Goal: Use online tool/utility

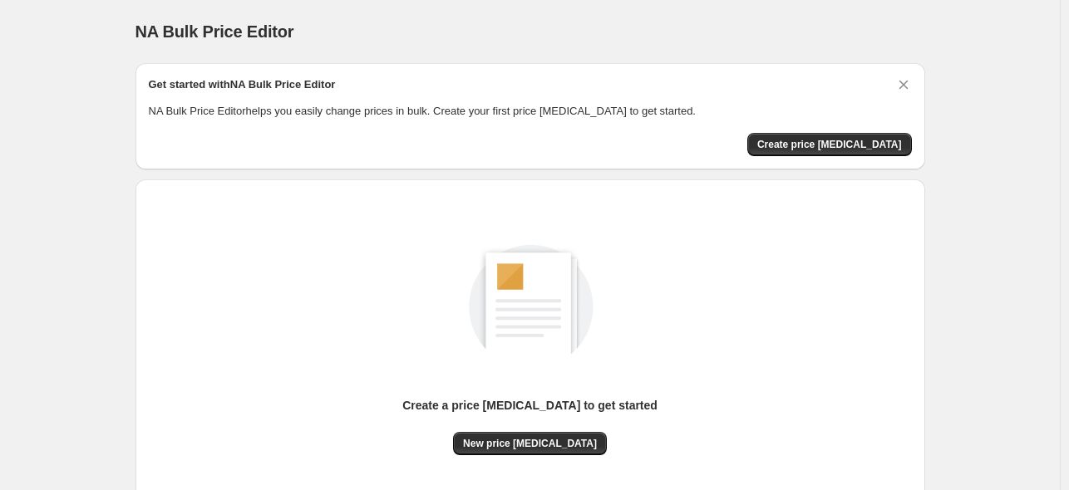
scroll to position [83, 0]
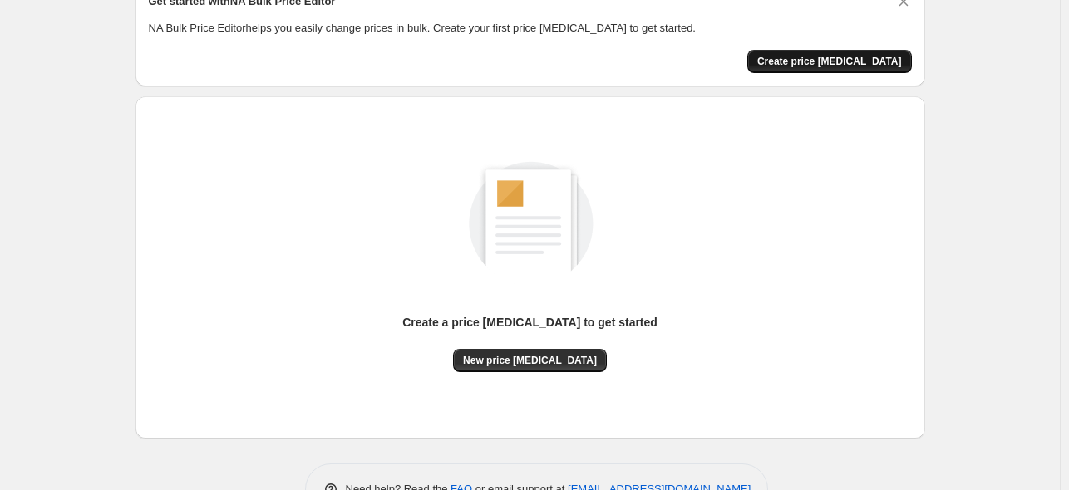
click at [883, 56] on button "Create price [MEDICAL_DATA]" at bounding box center [829, 61] width 165 height 23
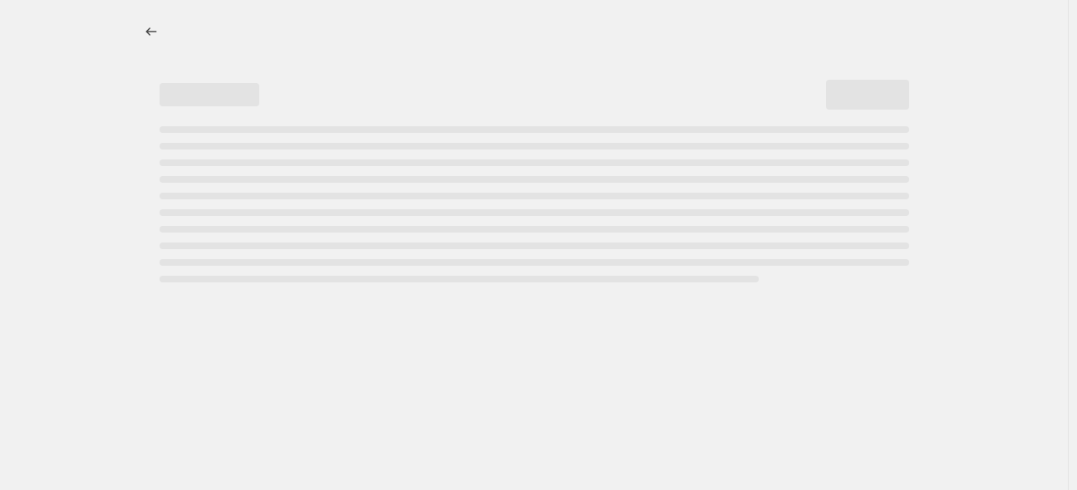
select select "percentage"
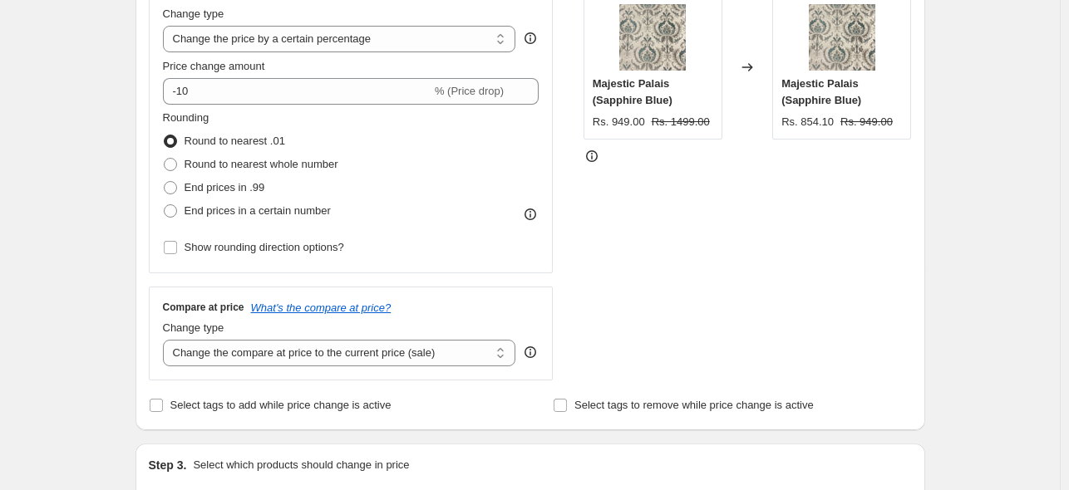
scroll to position [416, 0]
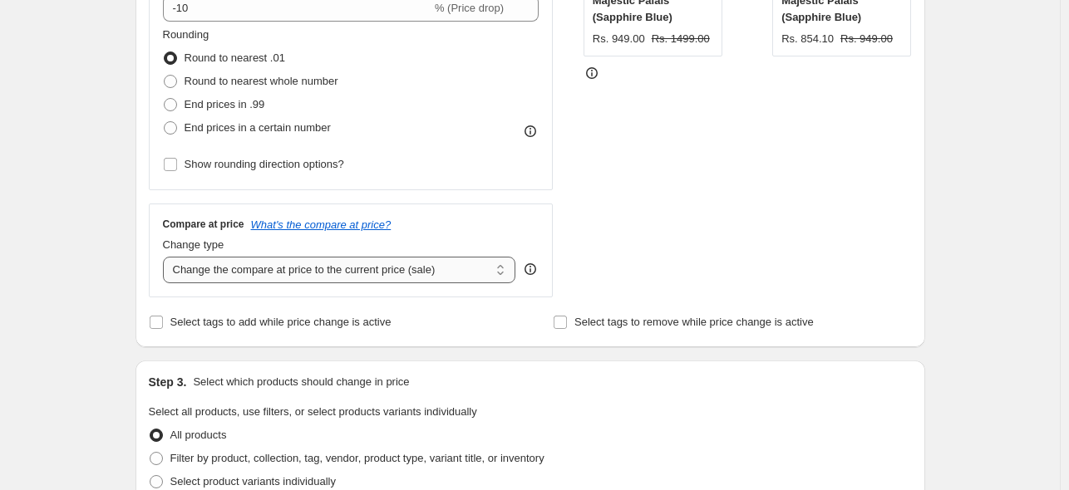
click at [463, 268] on select "Change the compare at price to the current price (sale) Change the compare at p…" at bounding box center [339, 270] width 353 height 27
click at [445, 209] on div "Compare at price What's the compare at price? Change type Change the compare at…" at bounding box center [351, 250] width 405 height 93
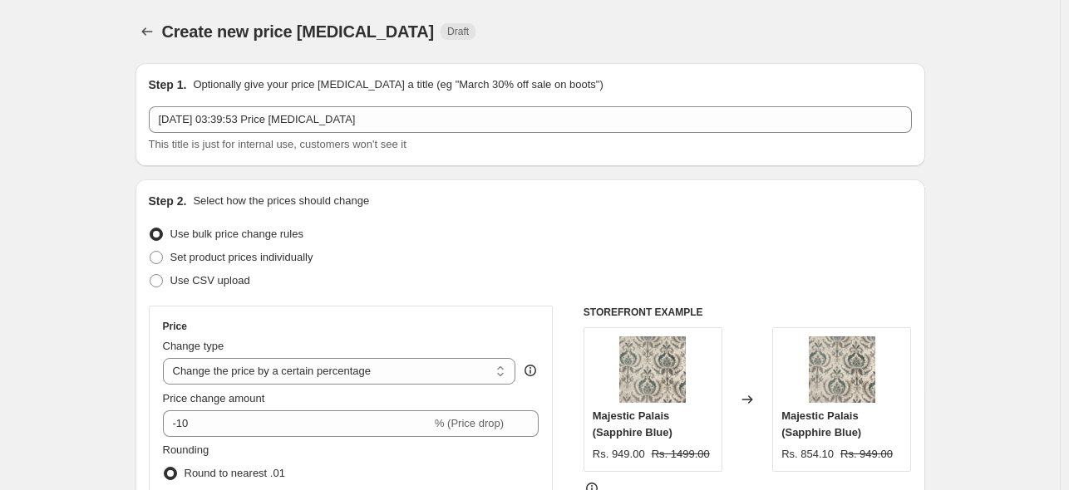
scroll to position [83, 0]
